Goal: Task Accomplishment & Management: Complete application form

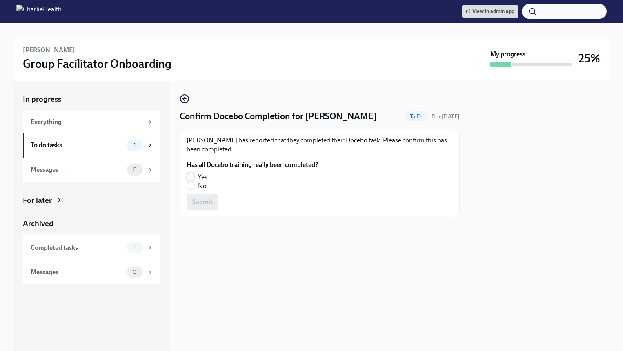
click at [187, 178] on input "Yes" at bounding box center [190, 176] width 7 height 7
radio input "true"
click at [197, 205] on span "Submit" at bounding box center [202, 202] width 20 height 8
click at [187, 175] on input "Yes" at bounding box center [190, 176] width 7 height 7
radio input "true"
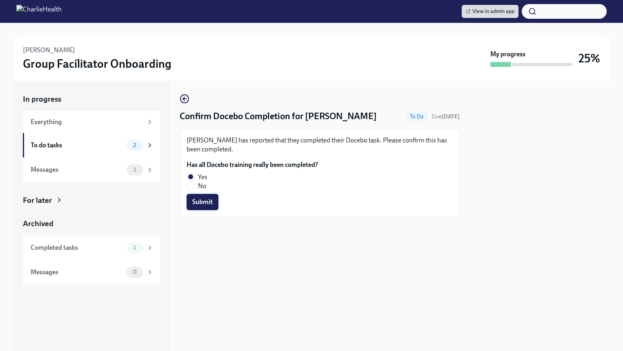
click at [192, 201] on span "Submit" at bounding box center [202, 202] width 20 height 8
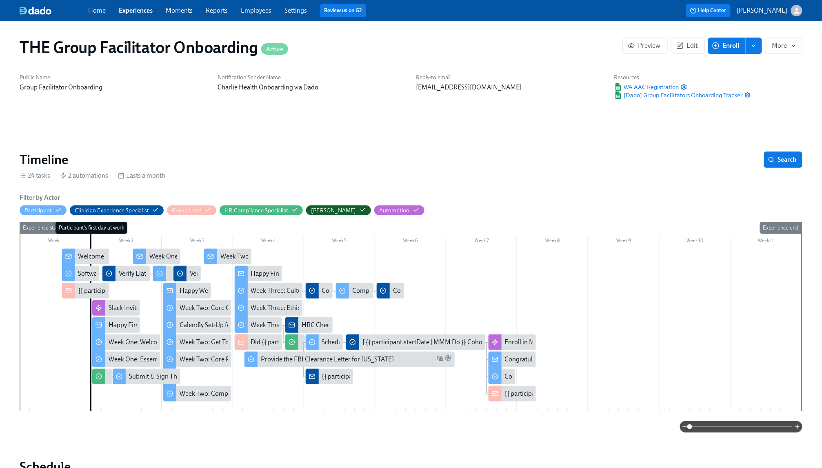
scroll to position [112, 0]
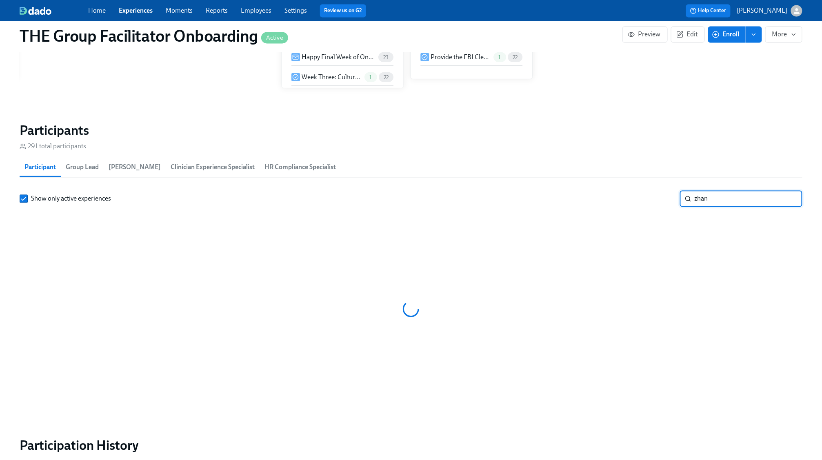
scroll to position [0, 11983]
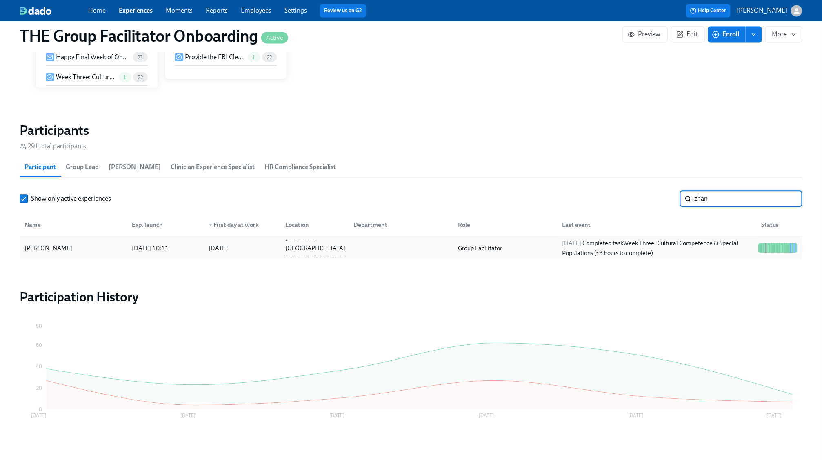
type input "zhan"
click at [697, 243] on div "2025/10/10 Completed task Week Three: Cultural Competence & Special Populations…" at bounding box center [657, 248] width 196 height 20
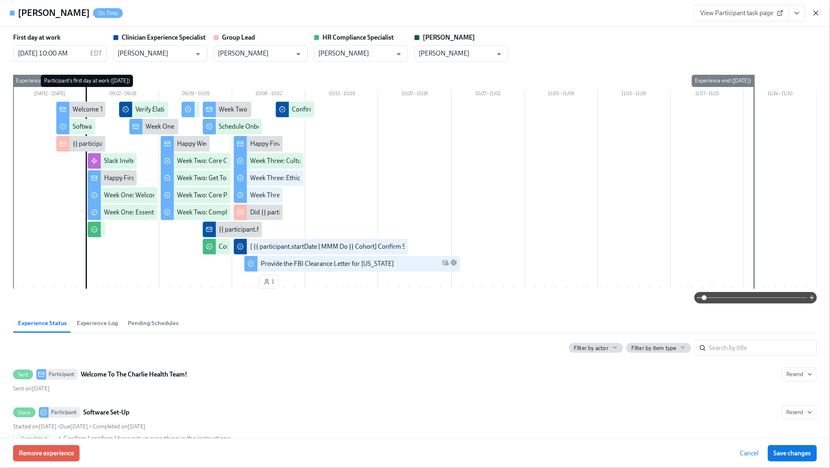
click at [816, 13] on icon "button" at bounding box center [817, 13] width 4 height 4
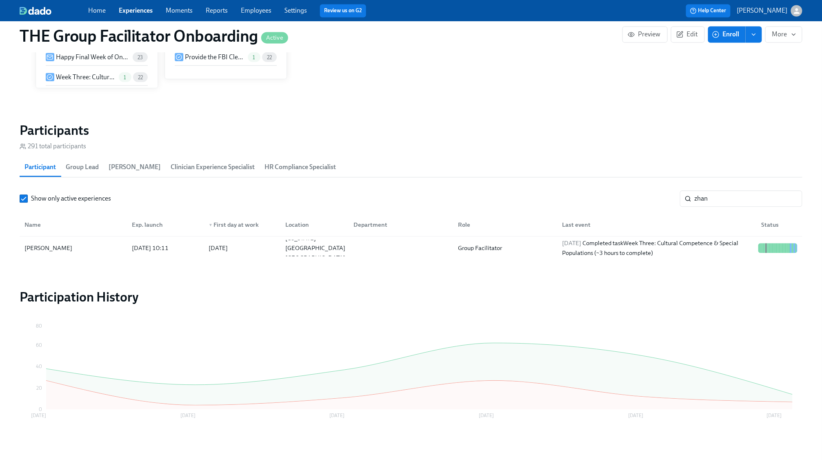
scroll to position [0, 11975]
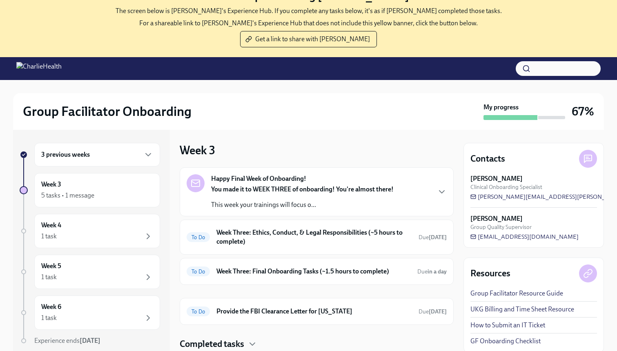
scroll to position [84, 0]
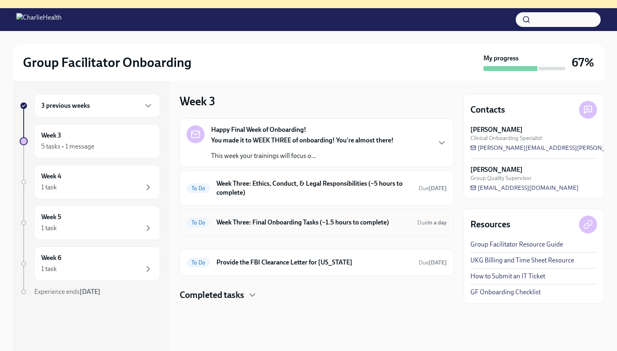
click at [338, 220] on h6 "Week Three: Final Onboarding Tasks (~1.5 hours to complete)" at bounding box center [313, 222] width 194 height 9
